Goal: Task Accomplishment & Management: Use online tool/utility

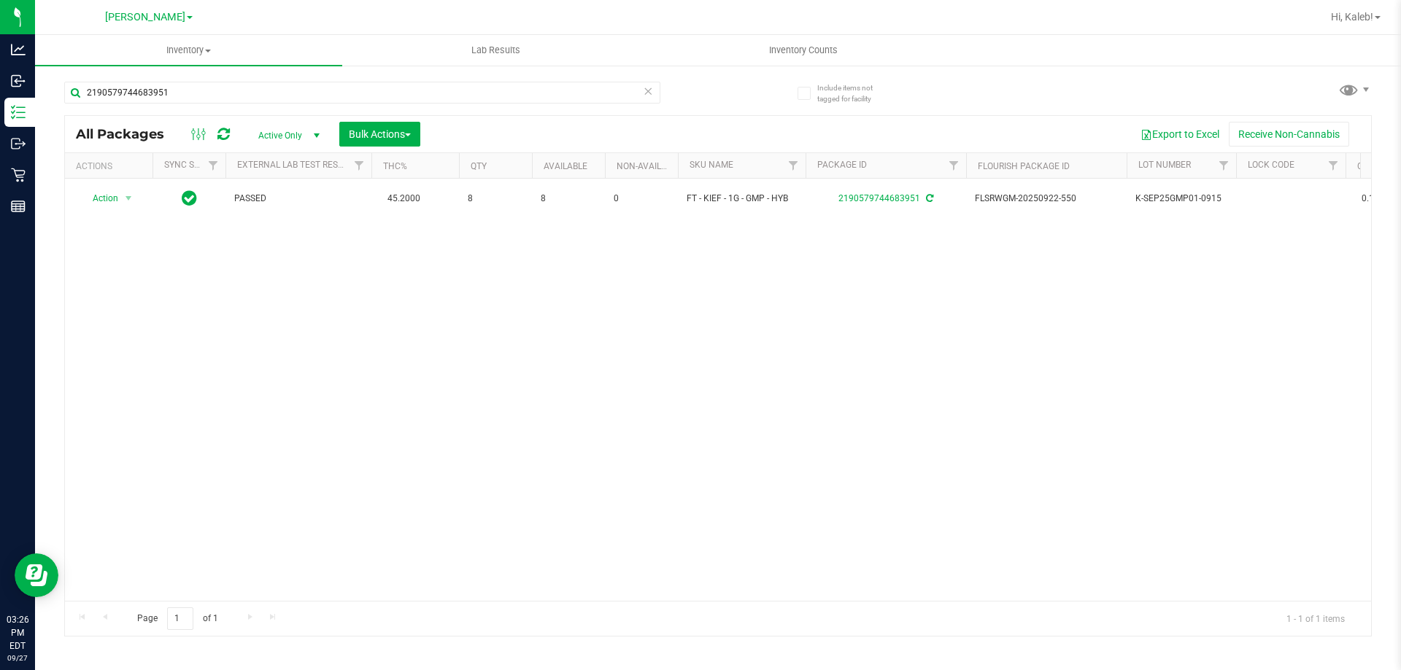
click at [646, 93] on icon at bounding box center [648, 91] width 10 height 18
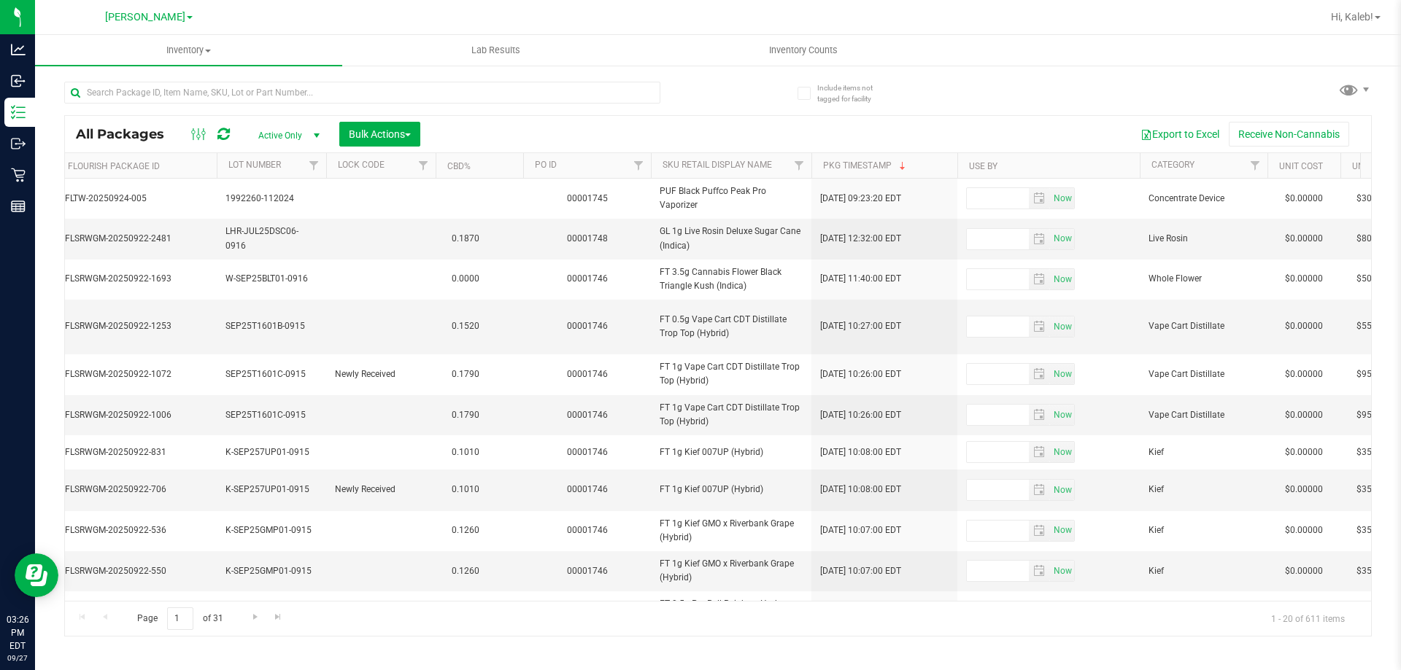
scroll to position [0, 1008]
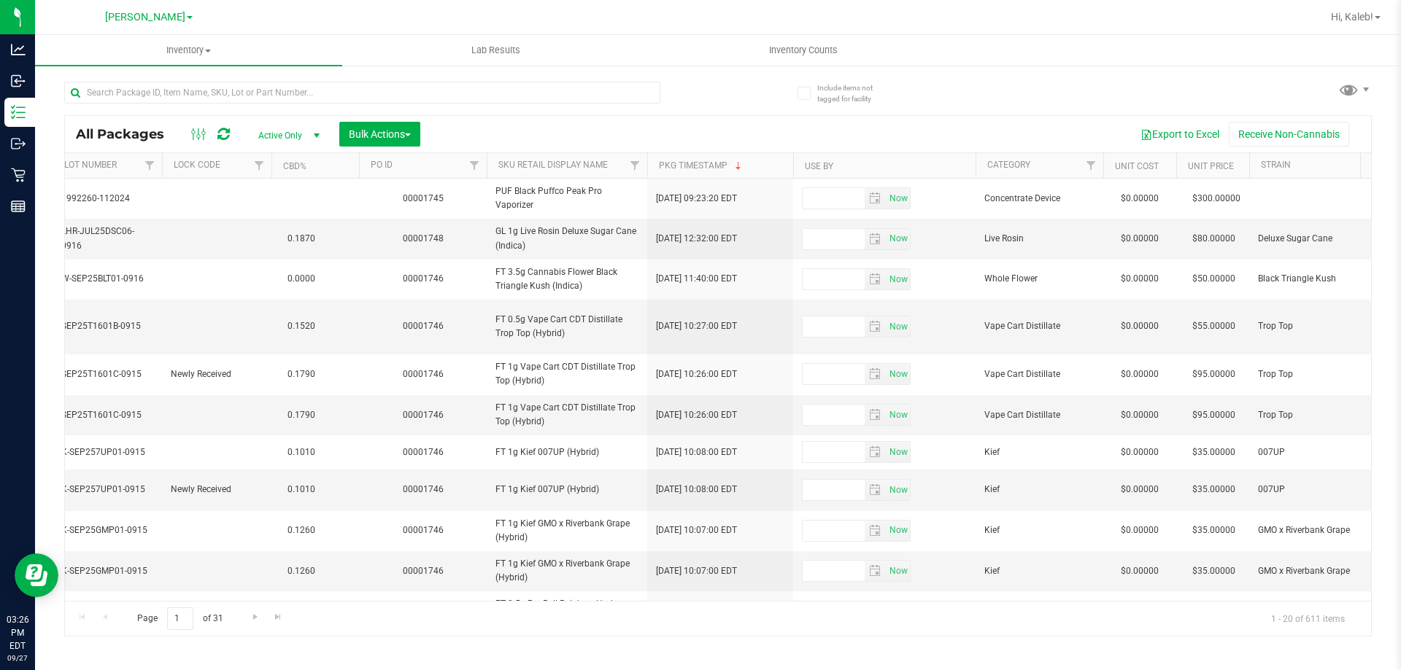
click at [873, 157] on th "Use By" at bounding box center [884, 166] width 182 height 26
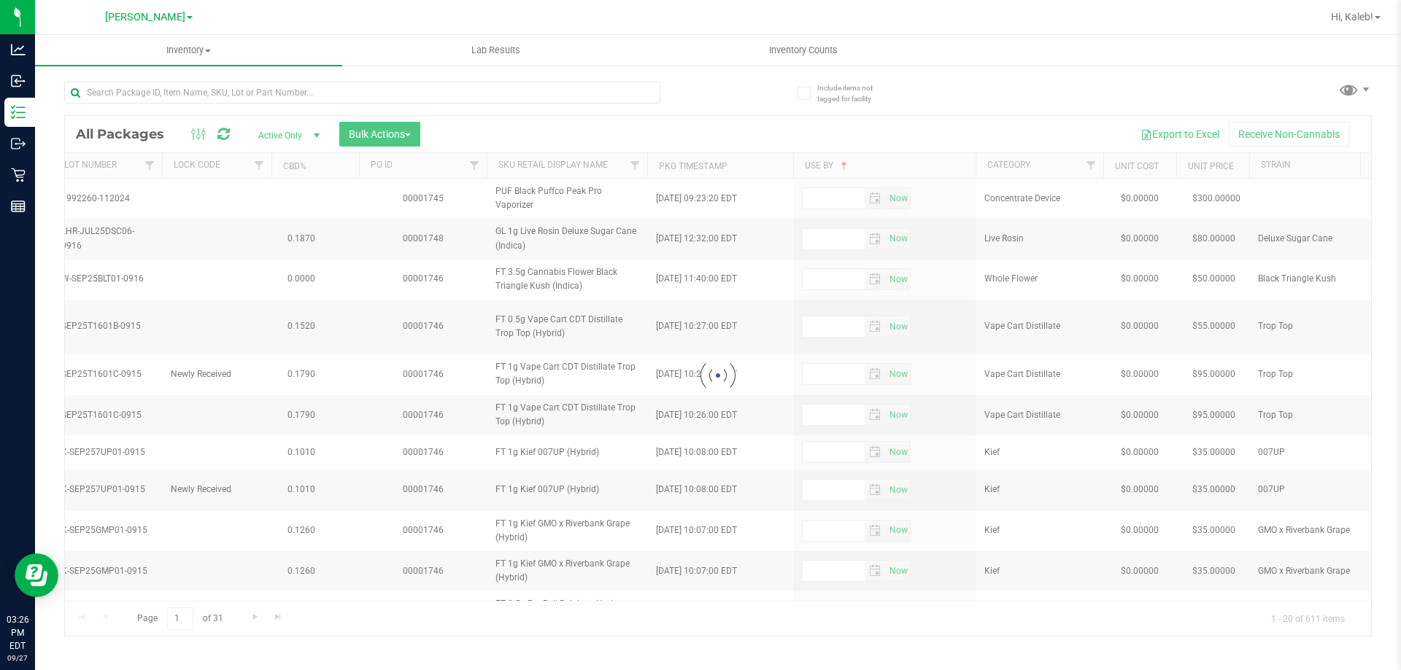
click at [859, 159] on div at bounding box center [718, 376] width 1306 height 520
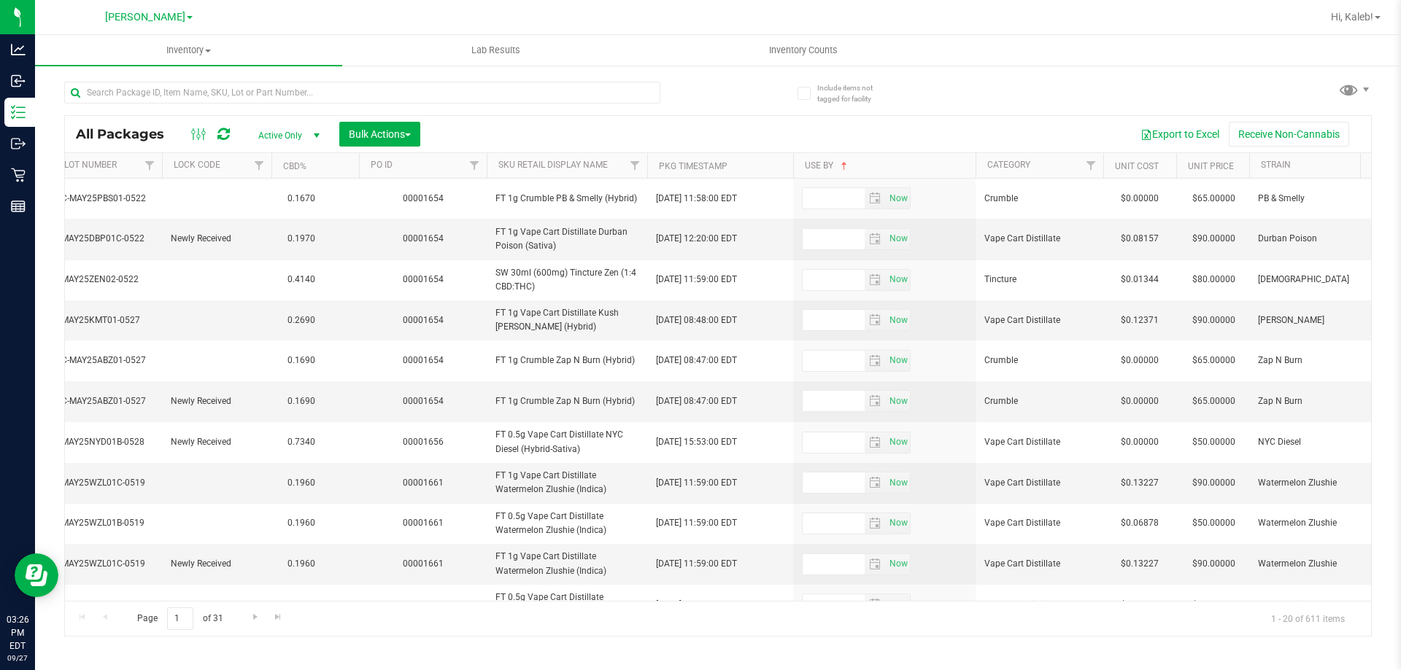
click at [856, 166] on th "Use By" at bounding box center [884, 166] width 182 height 26
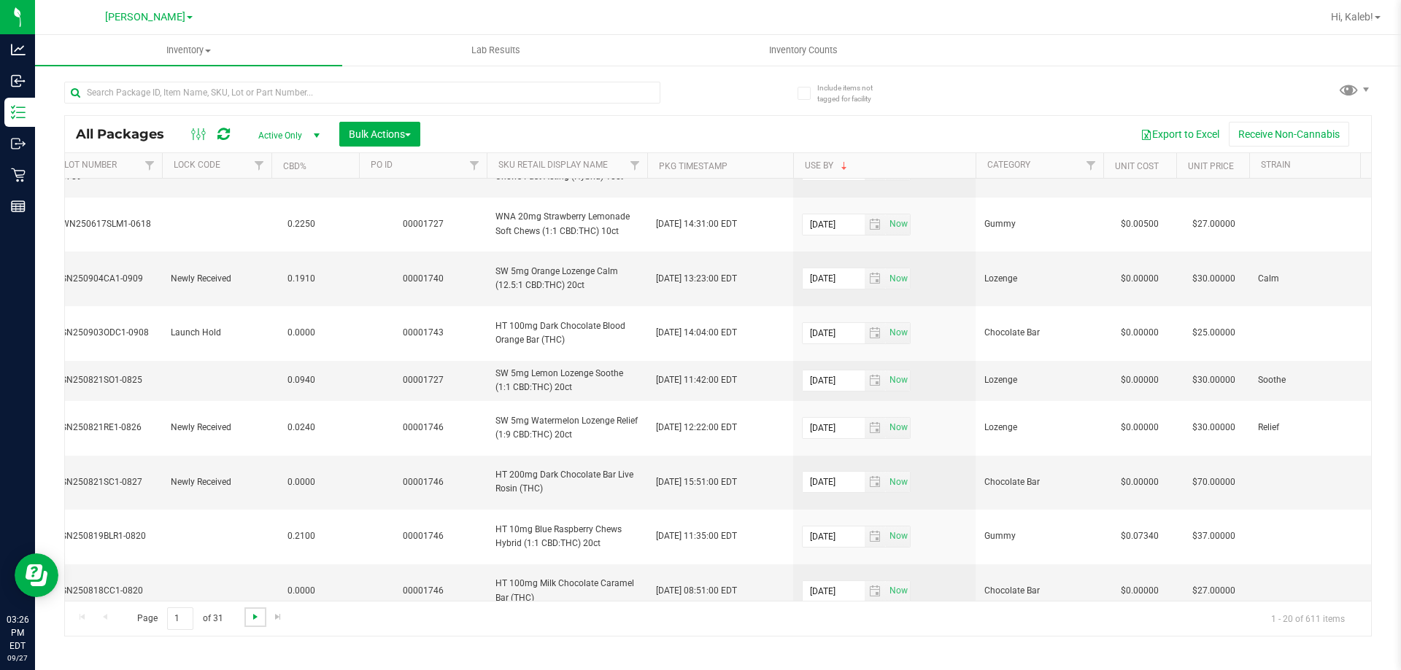
click at [252, 619] on span "Go to the next page" at bounding box center [255, 617] width 12 height 12
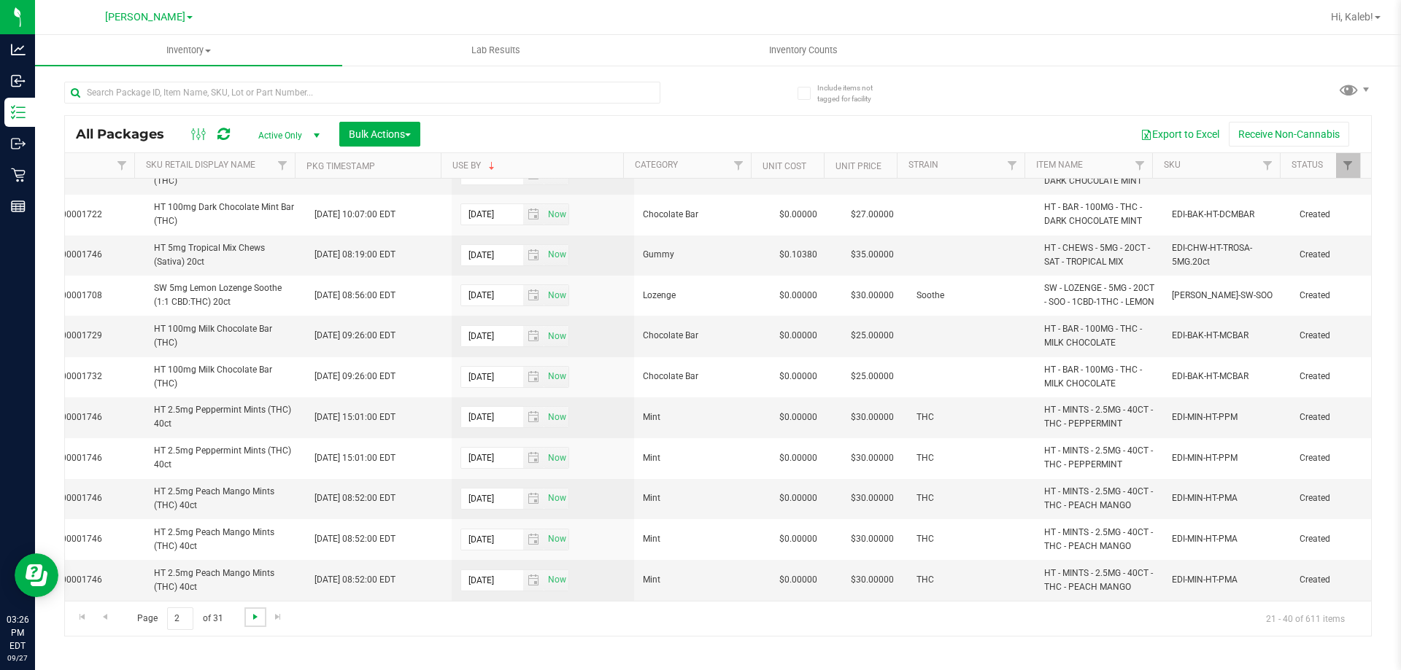
click at [258, 622] on span "Go to the next page" at bounding box center [255, 617] width 12 height 12
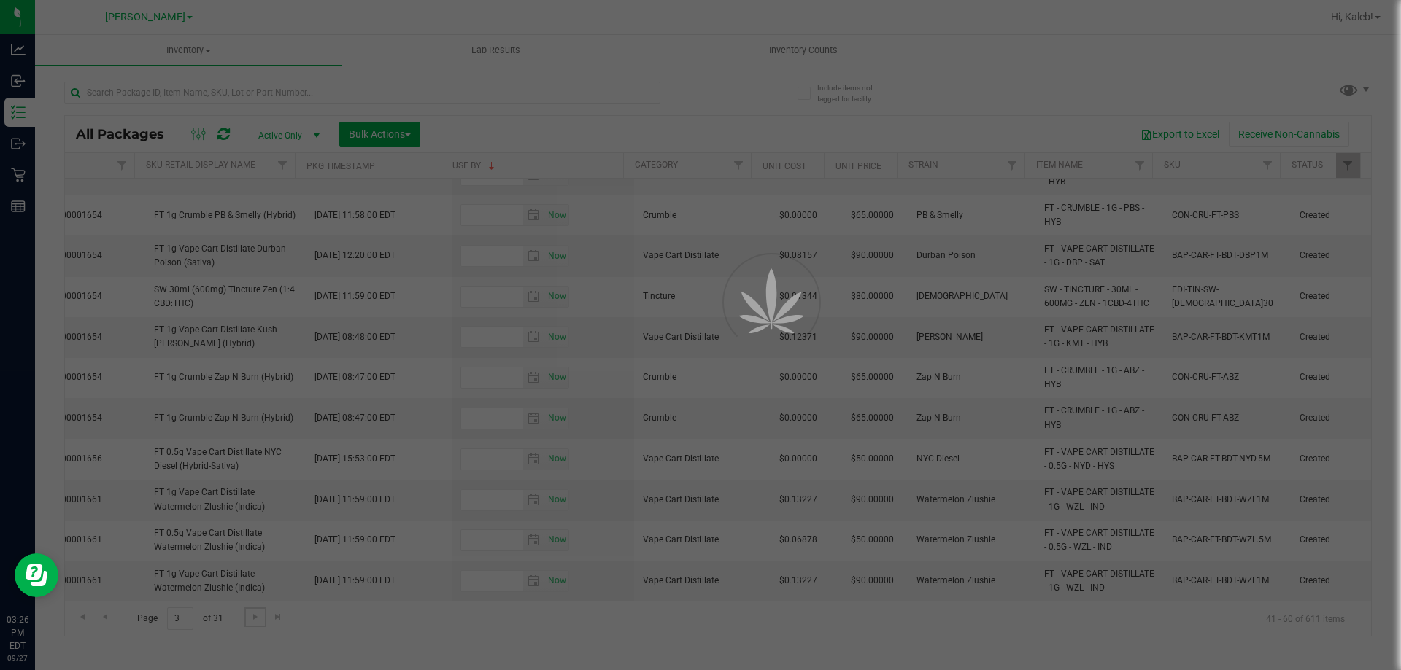
type input "2026-01-24"
type input "2026-01-19"
type input "2026-01-18"
type input "2025-12-23"
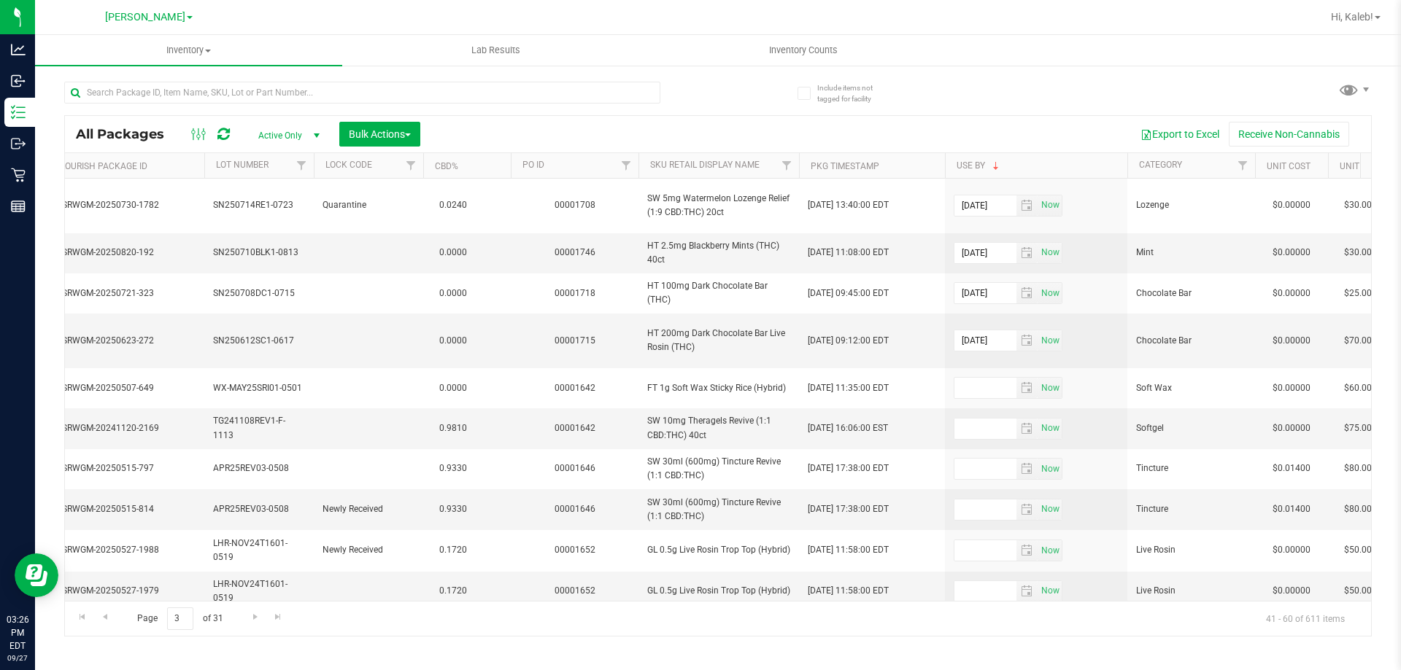
drag, startPoint x: 883, startPoint y: 600, endPoint x: 851, endPoint y: 600, distance: 32.8
click at [851, 600] on div "All Packages Active Only Active Only Lab Samples Locked All External Internal B…" at bounding box center [717, 376] width 1307 height 522
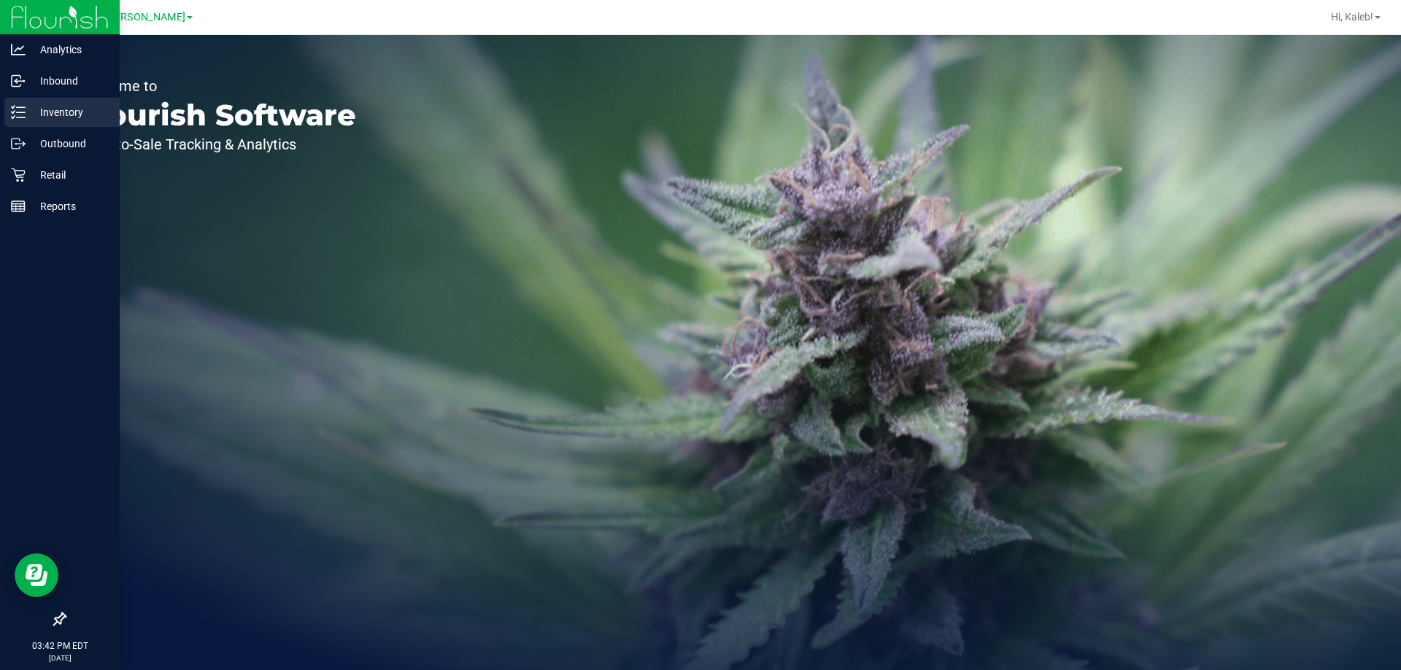
click at [6, 117] on div "Inventory" at bounding box center [61, 112] width 115 height 29
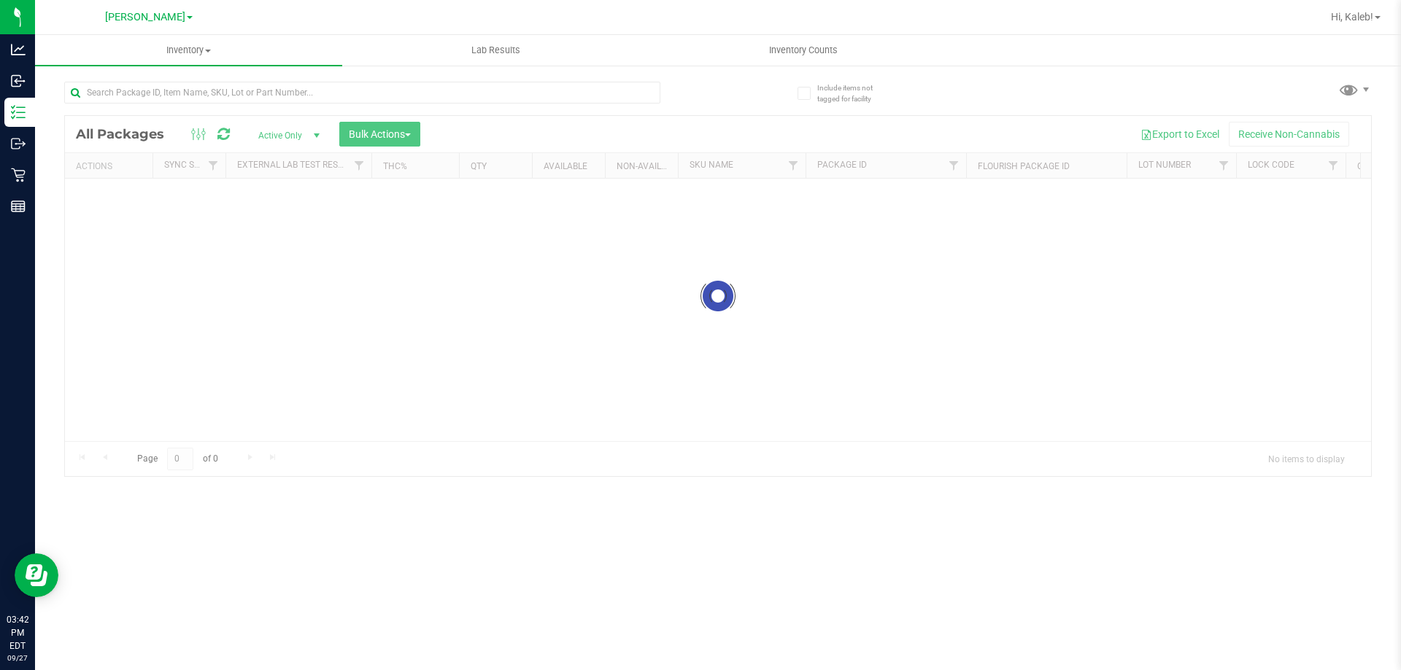
click at [193, 69] on div at bounding box center [391, 92] width 654 height 47
click at [182, 91] on input "text" at bounding box center [362, 93] width 596 height 22
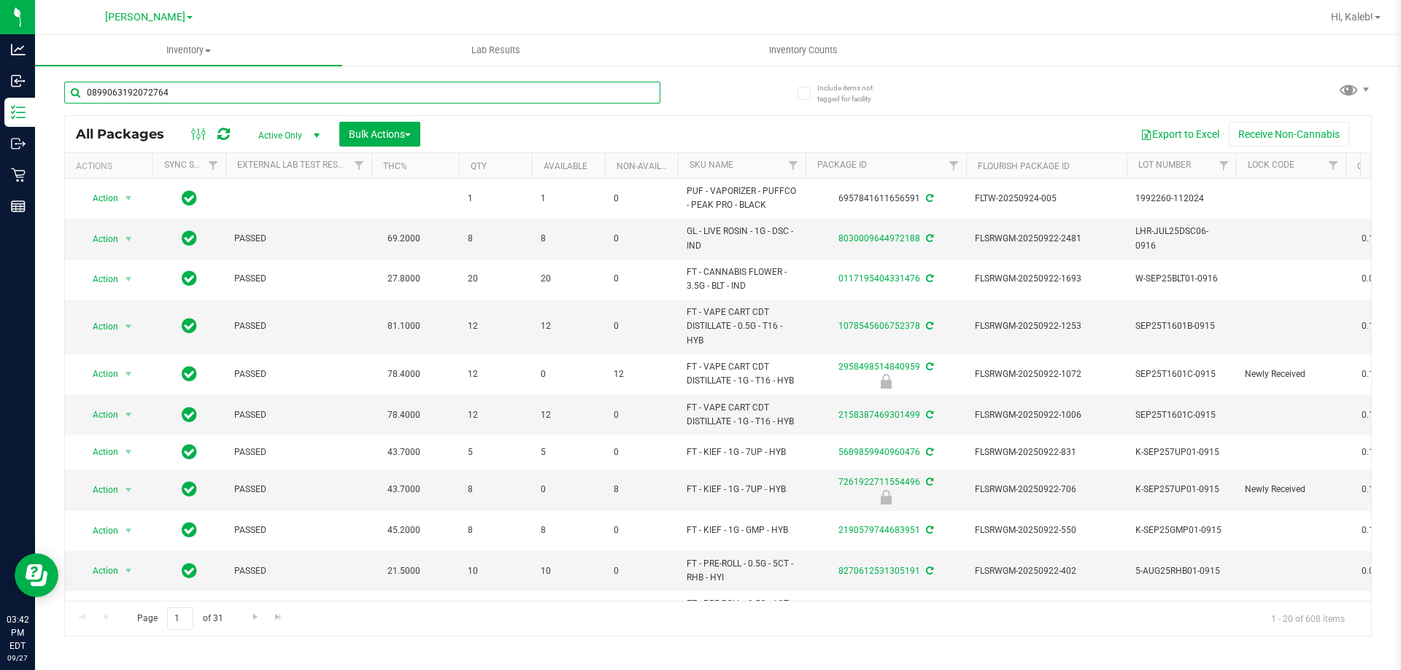
type input "0899063192072764"
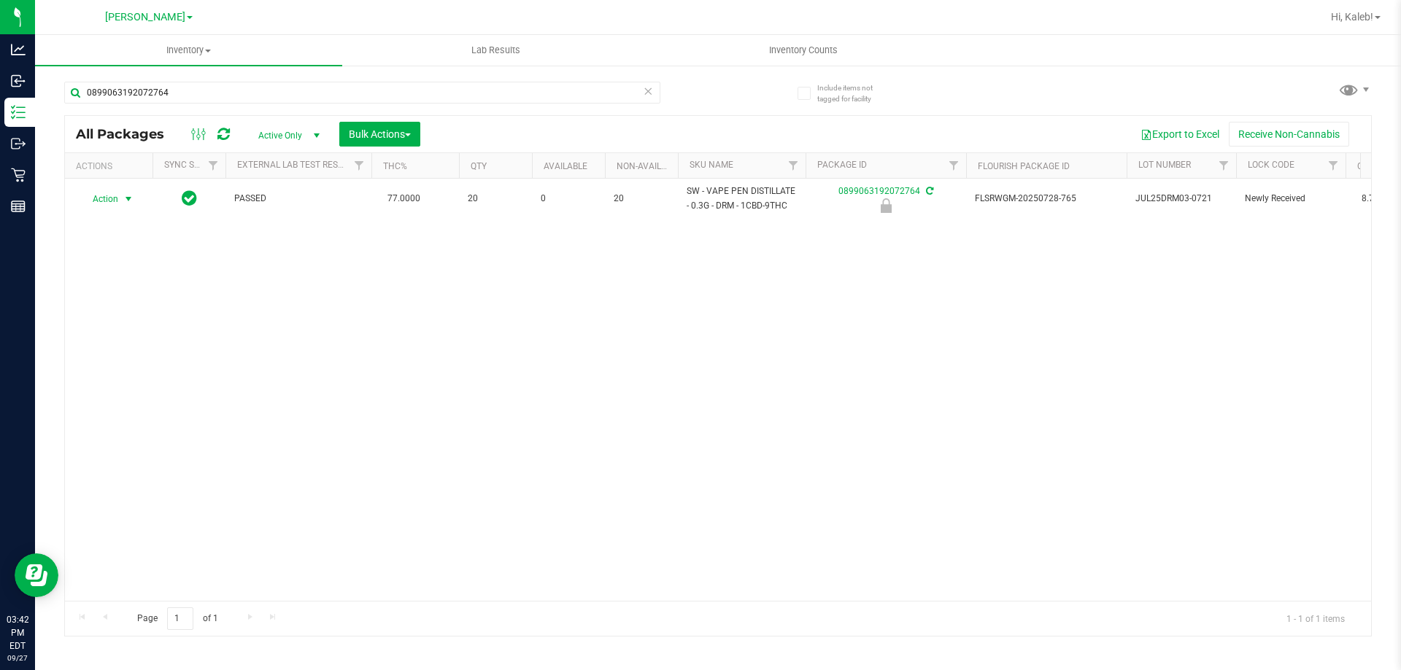
click at [117, 199] on span "Action" at bounding box center [99, 199] width 39 height 20
click at [101, 361] on li "Unlock package" at bounding box center [126, 372] width 93 height 22
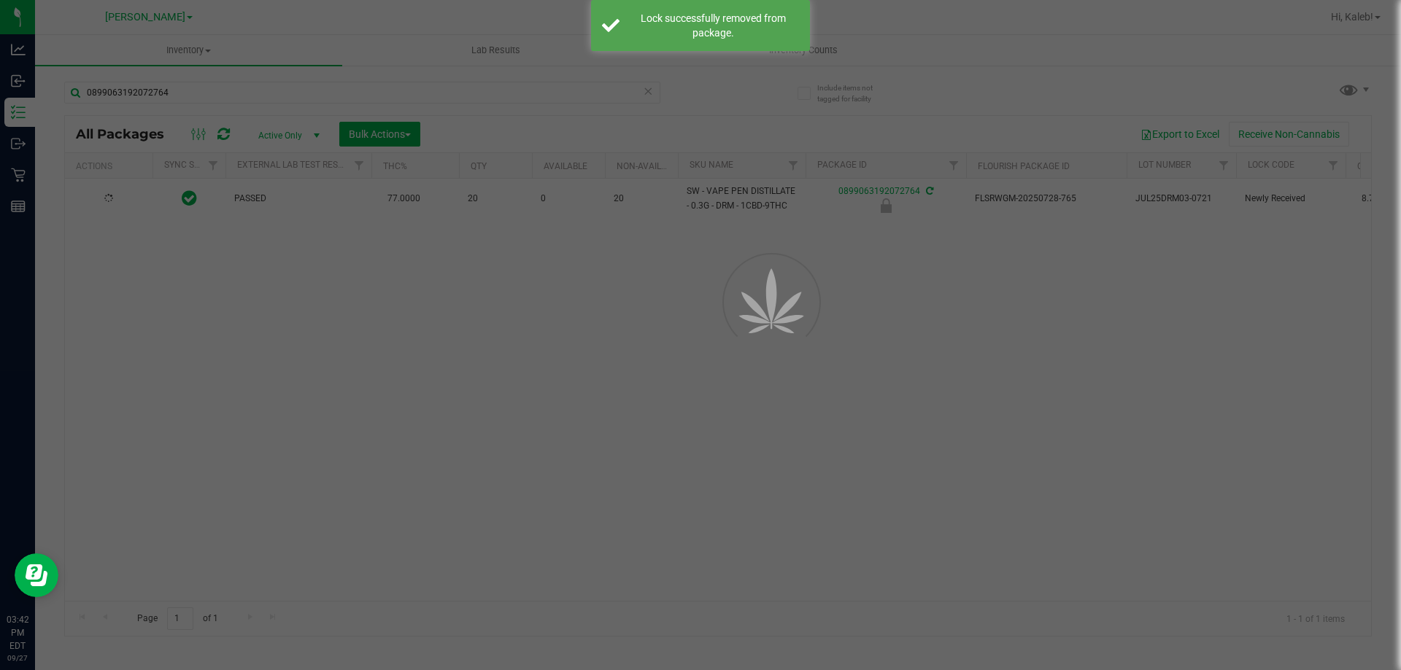
click at [777, 392] on div at bounding box center [700, 335] width 1401 height 670
